Goal: Task Accomplishment & Management: Manage account settings

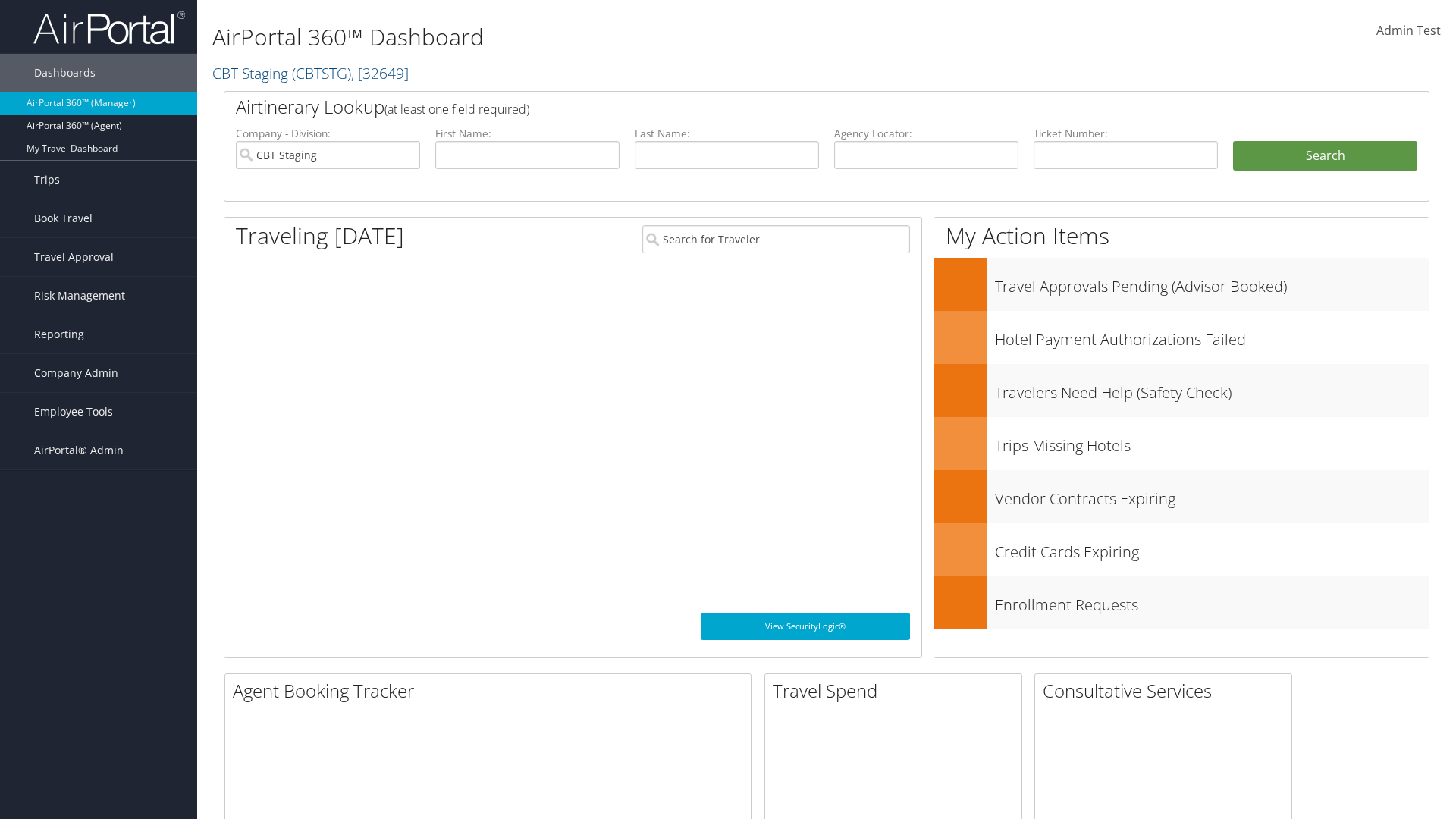
click at [98, 373] on span "Company Admin" at bounding box center [76, 373] width 84 height 38
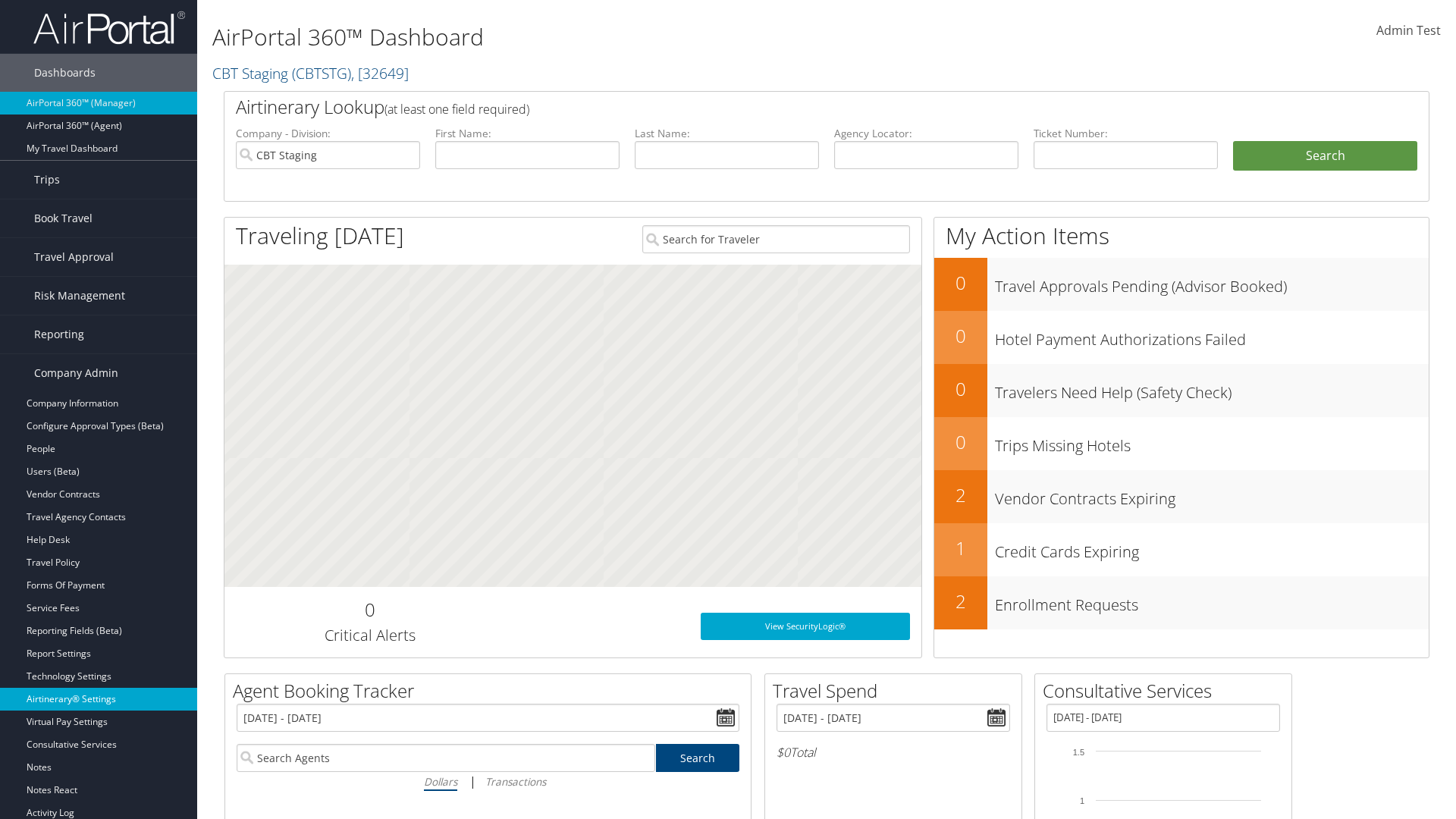
click at [98, 699] on link "Airtinerary® Settings" at bounding box center [98, 699] width 197 height 23
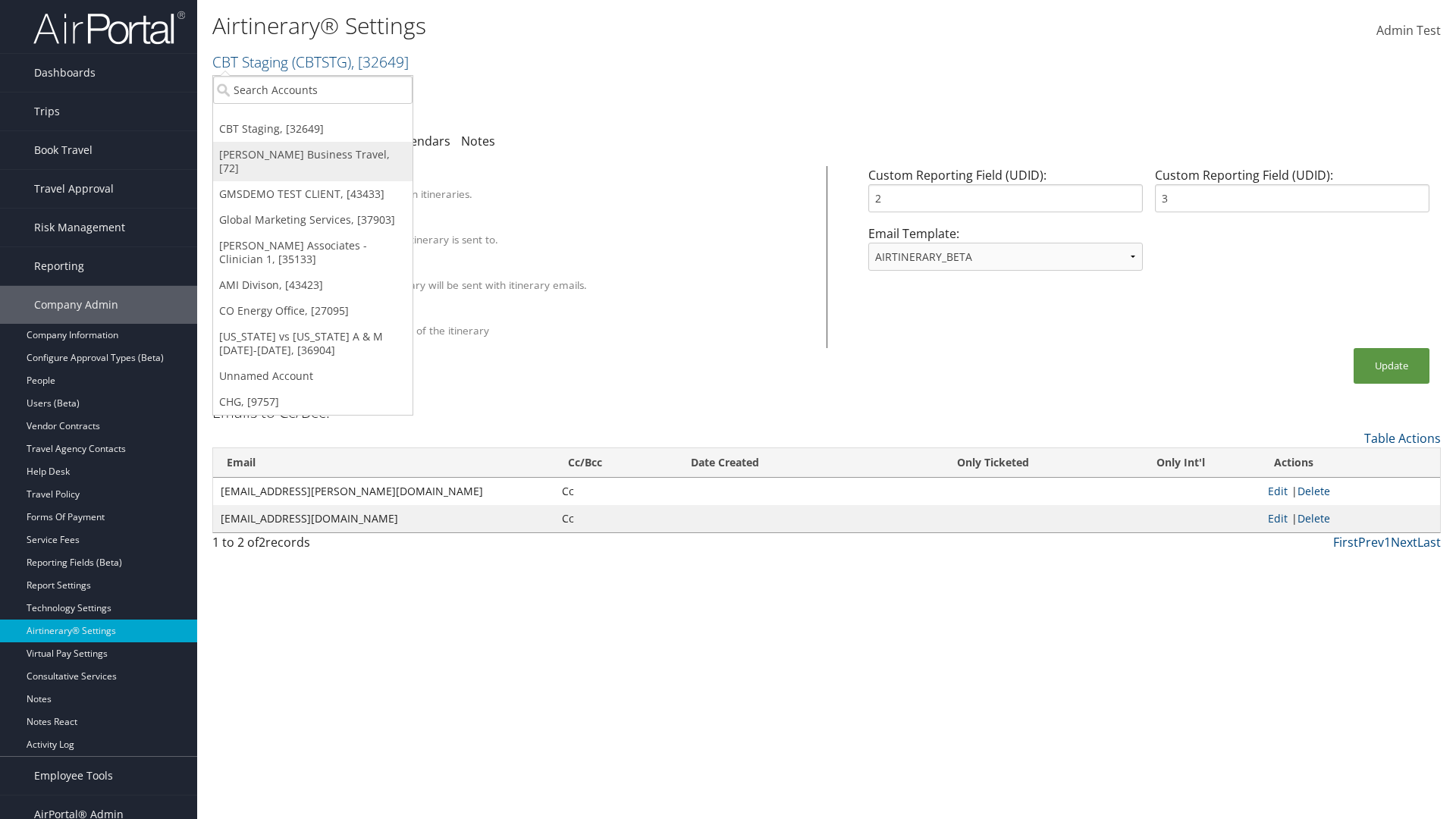
click at [312, 154] on link "[PERSON_NAME] Business Travel, [72]" at bounding box center [312, 161] width 199 height 39
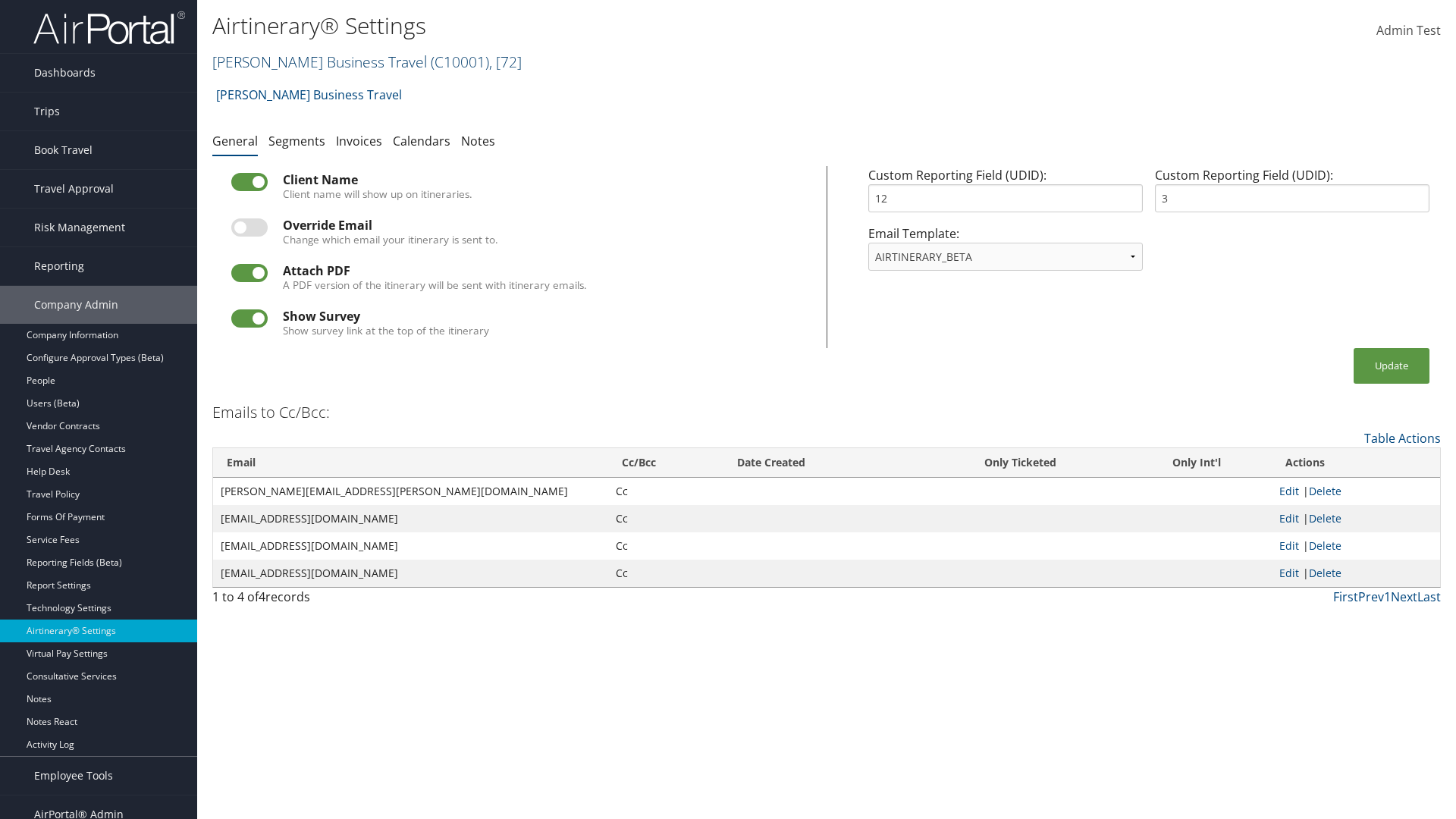
click at [312, 61] on link "Christopherson Business Travel ( C10001 ) , [ 72 ]" at bounding box center [367, 62] width 310 height 20
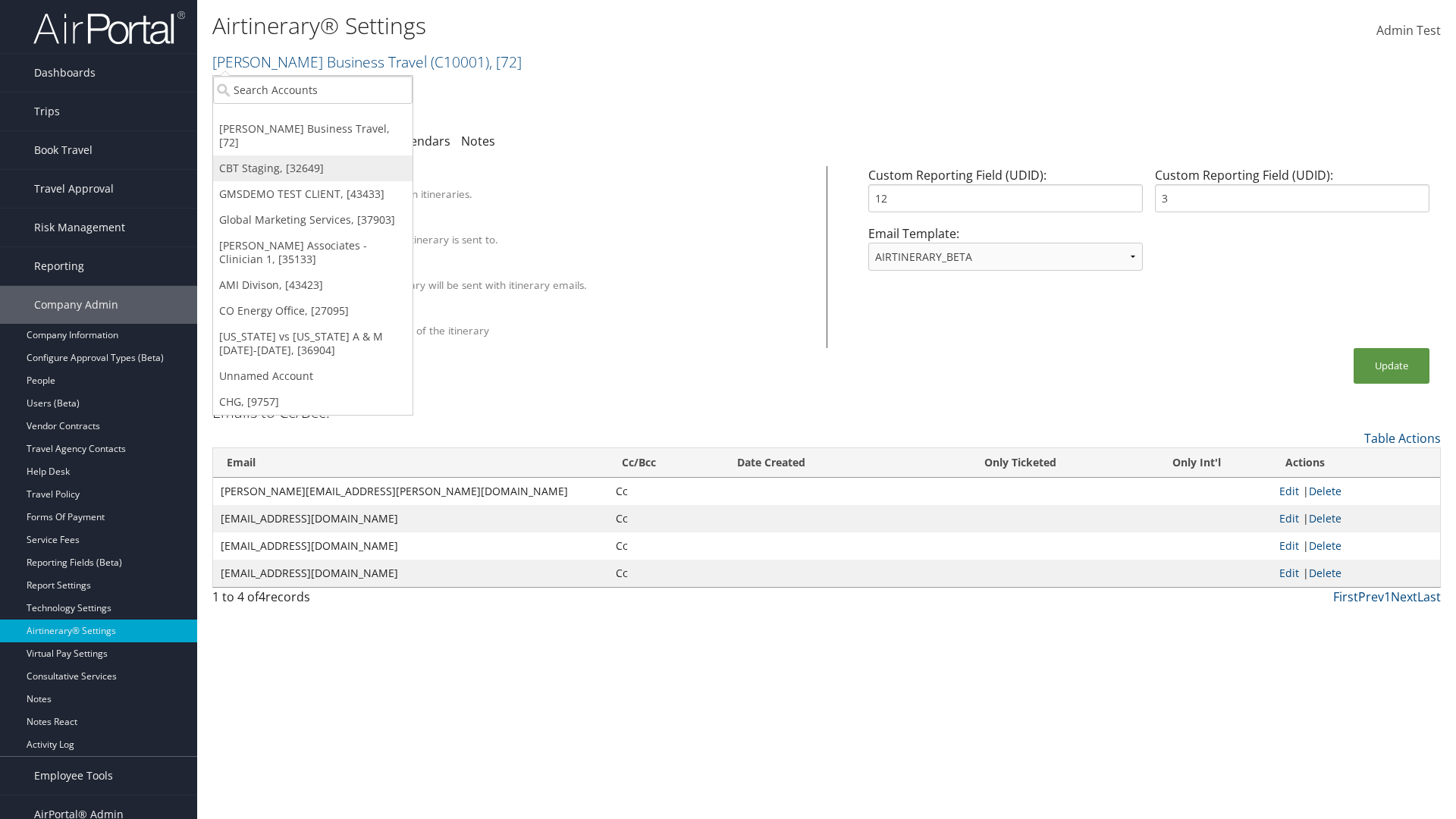
click at [312, 155] on link "CBT Staging, [32649]" at bounding box center [312, 168] width 199 height 25
